Goal: Task Accomplishment & Management: Manage account settings

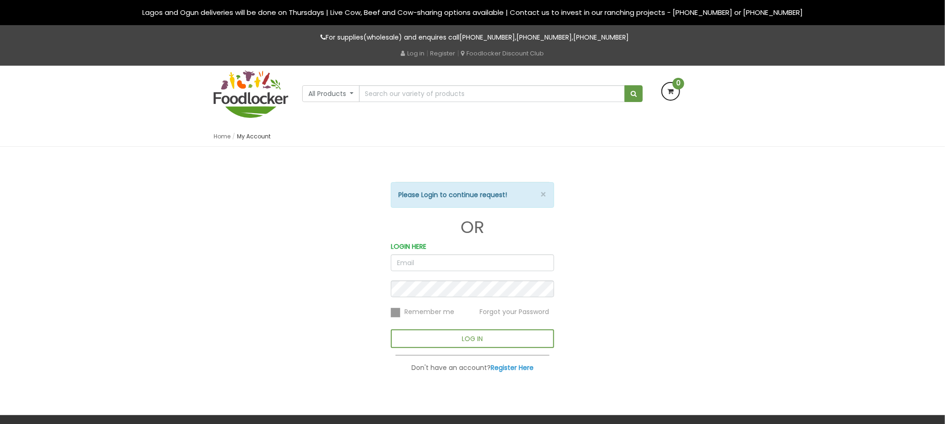
type input "[PERSON_NAME][EMAIL_ADDRESS][DOMAIN_NAME]"
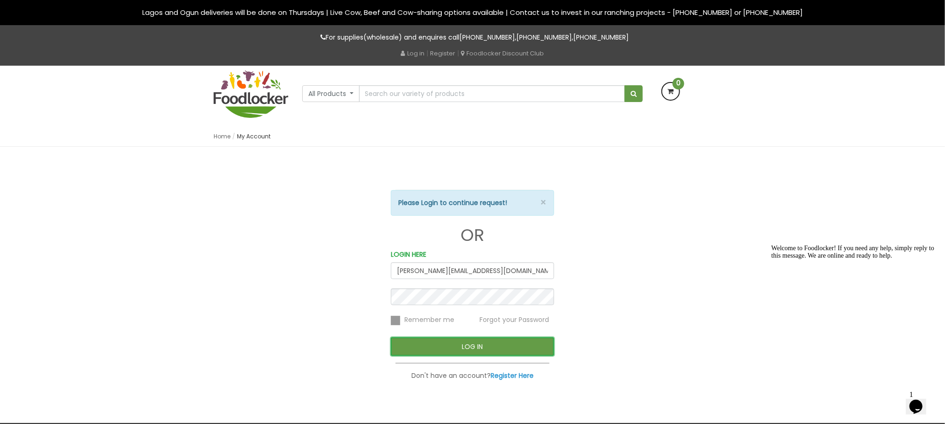
click at [414, 350] on button "LOG IN" at bounding box center [472, 347] width 163 height 19
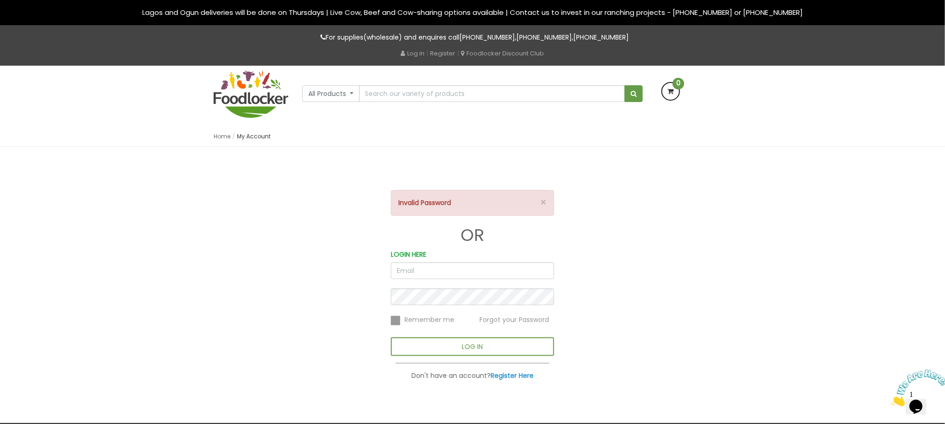
click at [475, 274] on input "email" at bounding box center [472, 271] width 163 height 17
type input "[PERSON_NAME][EMAIL_ADDRESS][DOMAIN_NAME]"
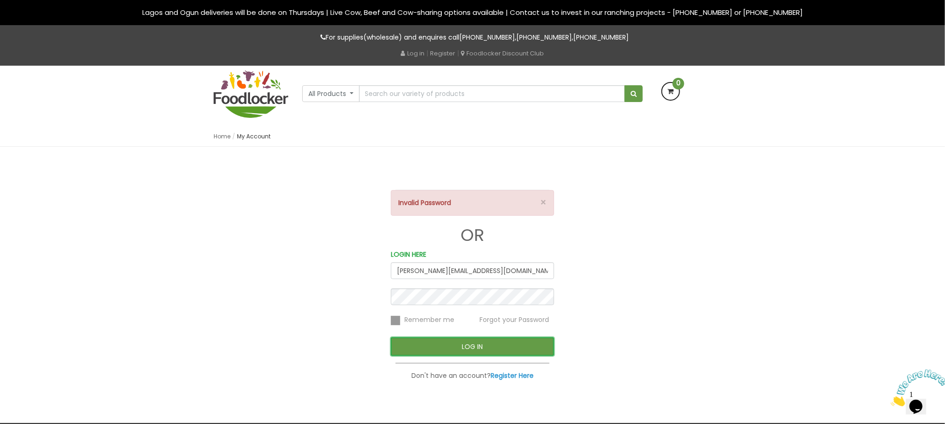
click at [468, 351] on button "LOG IN" at bounding box center [472, 347] width 163 height 19
